Goal: Check status: Check status

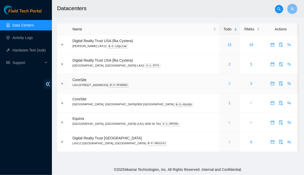
click at [228, 84] on link "2" at bounding box center [229, 83] width 2 height 4
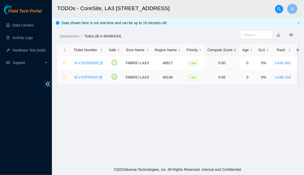
click at [93, 79] on link "B-V-5VFRD5X" at bounding box center [85, 77] width 23 height 4
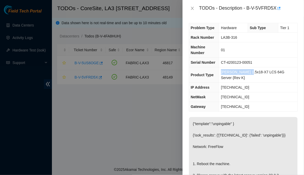
drag, startPoint x: 251, startPoint y: 67, endPoint x: 224, endPoint y: 67, distance: 27.0
click at [224, 67] on td "Ciara 1.5x18-X7 LCS 64G Server {Rev K}" at bounding box center [258, 74] width 78 height 15
copy span "Ciara 1.5x18-X7"
click at [282, 102] on td "23.206.215.161" at bounding box center [258, 107] width 78 height 10
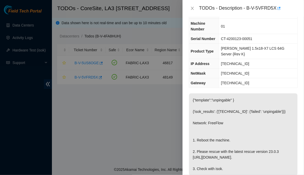
scroll to position [25, 0]
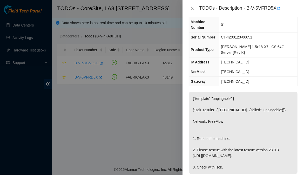
click at [296, 129] on div "Problem Type Hardware Sub Type Tier 1 Rack Number LA3B-316 Machine Number 01 Se…" at bounding box center [242, 96] width 121 height 158
click at [279, 22] on td "01" at bounding box center [258, 24] width 78 height 15
drag, startPoint x: 247, startPoint y: 8, endPoint x: 276, endPoint y: 10, distance: 28.9
click at [276, 10] on div "TODOs - Description - B-V-5VFRD5X" at bounding box center [248, 8] width 99 height 8
copy div "B-V-5VFRD5X"
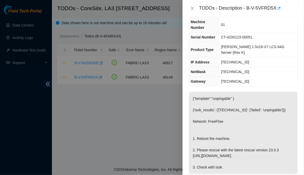
click at [292, 73] on div "Problem Type Hardware Sub Type Tier 1 Rack Number LA3B-316 Machine Number 01 Se…" at bounding box center [243, 42] width 109 height 88
click at [285, 121] on p "{"template":"unpingable" } {'isok_results': {'23.206.215.162': {'failed': 'unpi…" at bounding box center [243, 133] width 108 height 82
click at [277, 80] on div "Problem Type Hardware Sub Type Tier 1 Rack Number LA3B-316 Machine Number 01 Se…" at bounding box center [242, 96] width 121 height 158
click at [280, 9] on icon "button" at bounding box center [278, 8] width 3 height 3
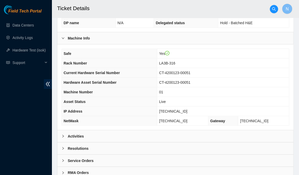
scroll to position [151, 0]
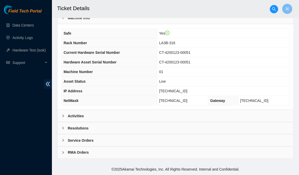
click at [69, 112] on div "Activities" at bounding box center [175, 116] width 236 height 12
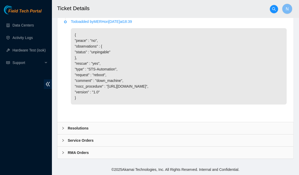
scroll to position [470, 0]
